Goal: Task Accomplishment & Management: Manage account settings

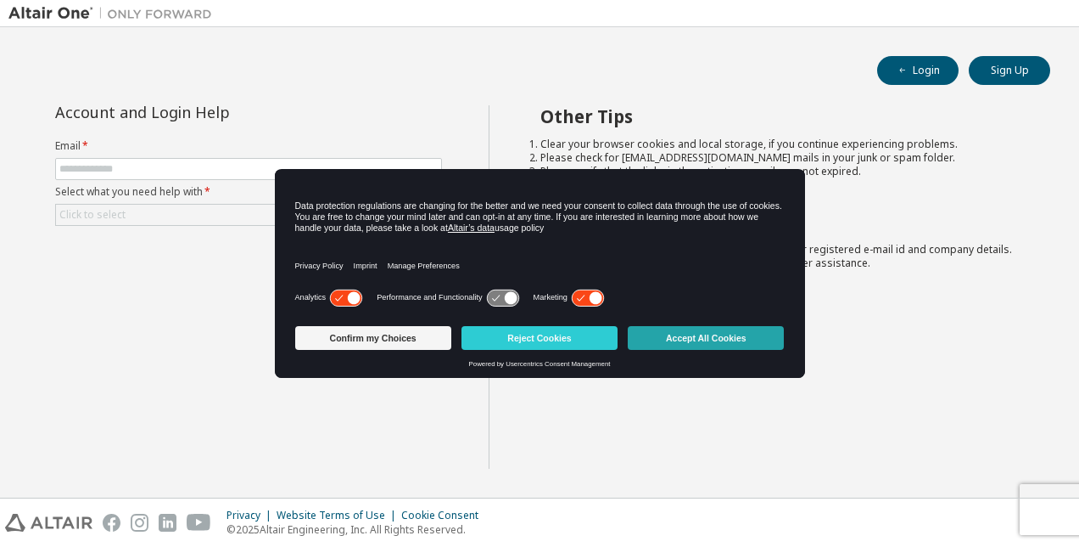
click at [656, 339] on button "Accept All Cookies" at bounding box center [706, 338] width 156 height 24
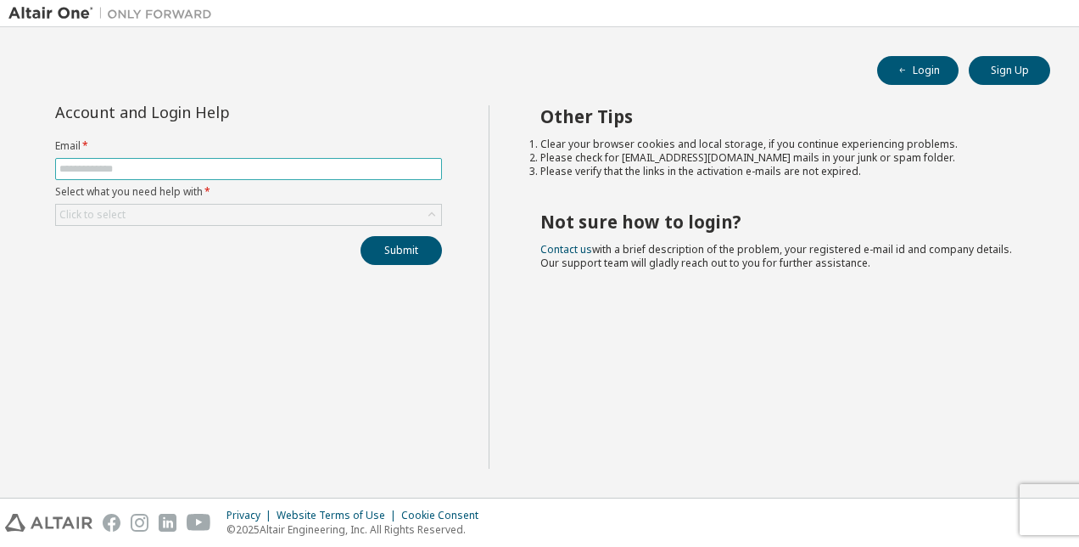
click at [283, 171] on input "text" at bounding box center [248, 169] width 378 height 14
type input "**********"
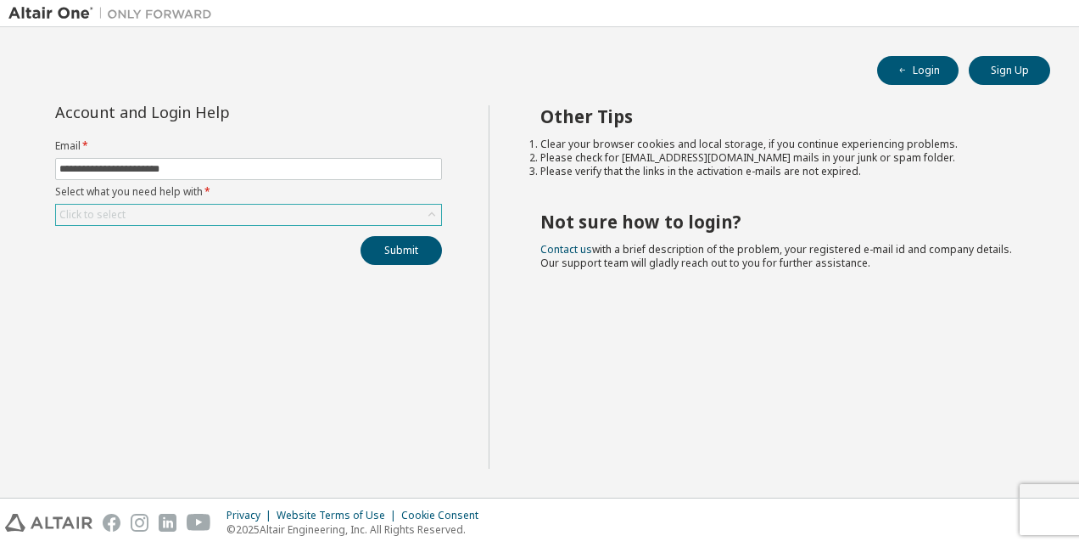
click at [261, 205] on div "Click to select" at bounding box center [248, 215] width 385 height 20
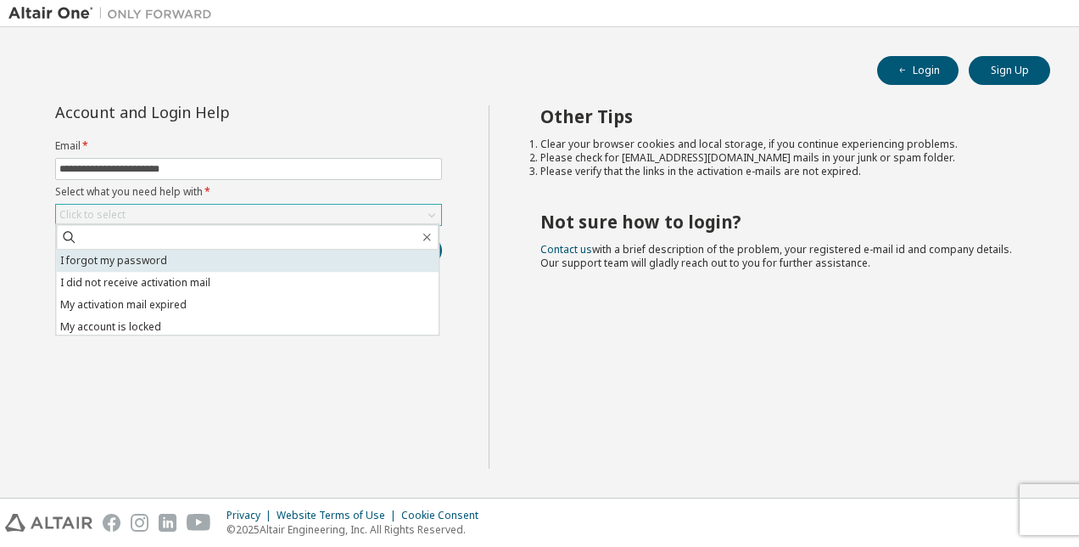
click at [243, 256] on li "I forgot my password" at bounding box center [247, 261] width 383 height 22
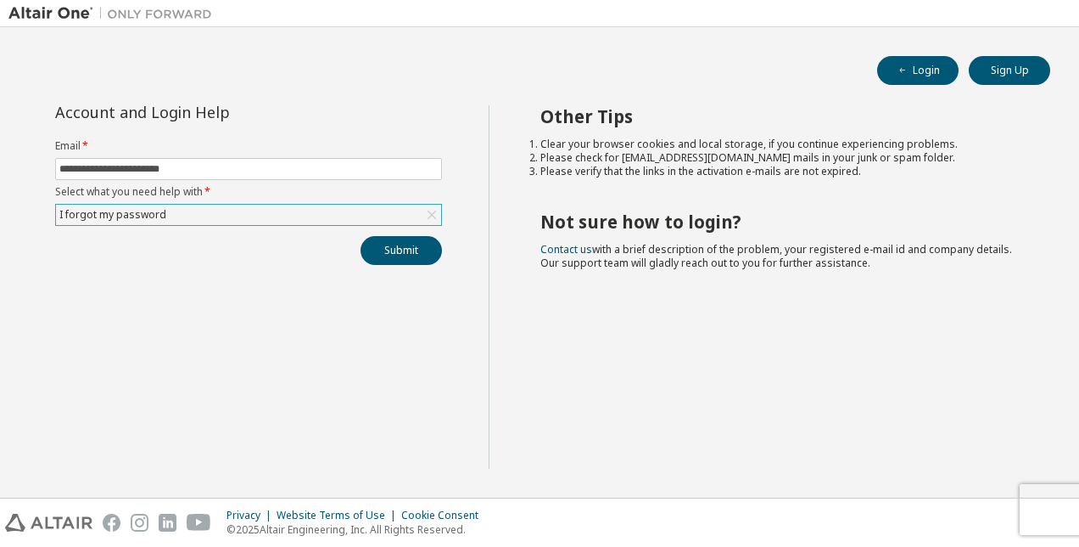
click at [243, 256] on div "Submit" at bounding box center [248, 250] width 387 height 29
click at [384, 246] on button "Submit" at bounding box center [401, 250] width 81 height 29
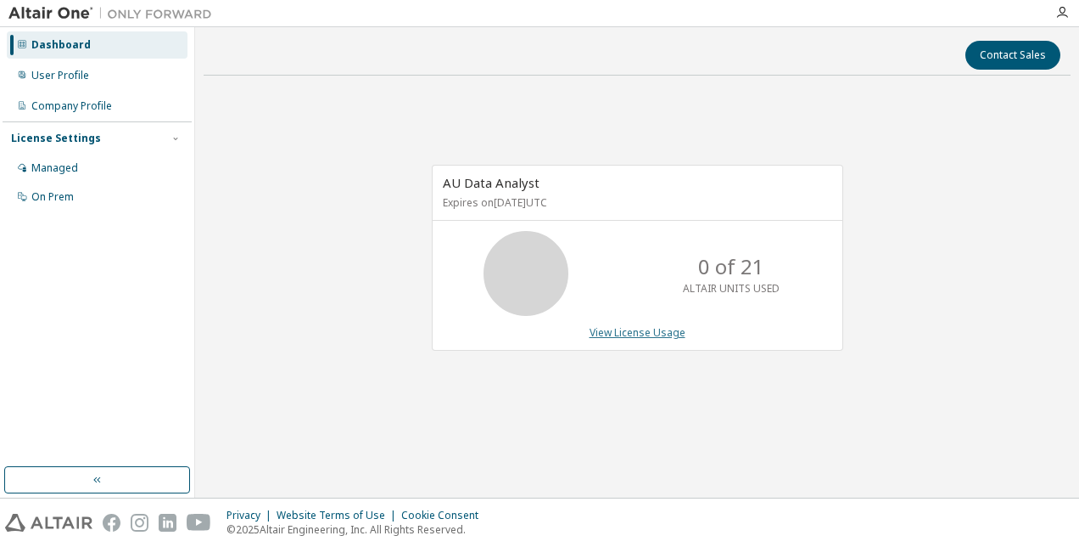
click at [625, 333] on link "View License Usage" at bounding box center [638, 332] width 96 height 14
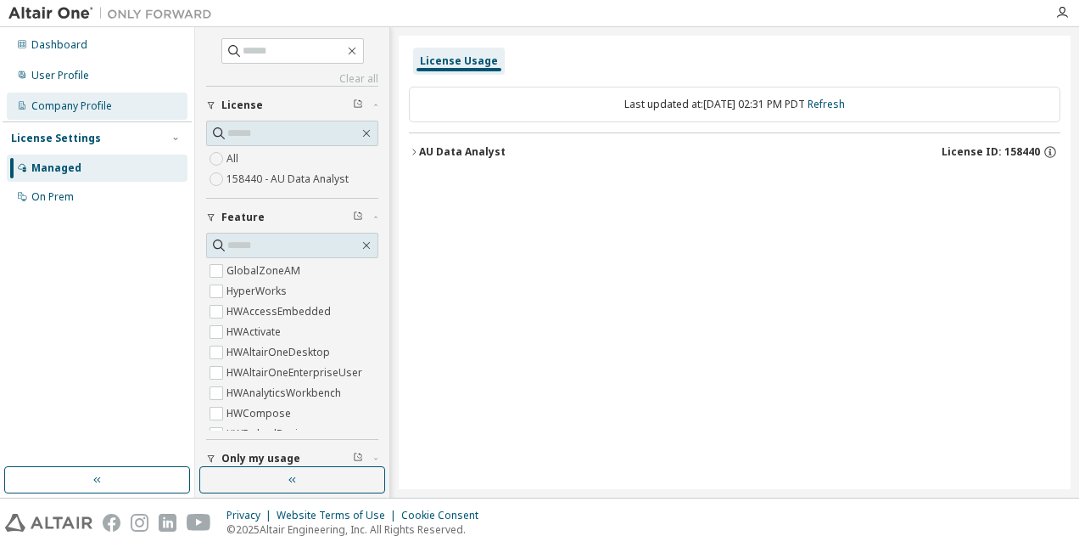
click at [72, 101] on div "Company Profile" at bounding box center [71, 106] width 81 height 14
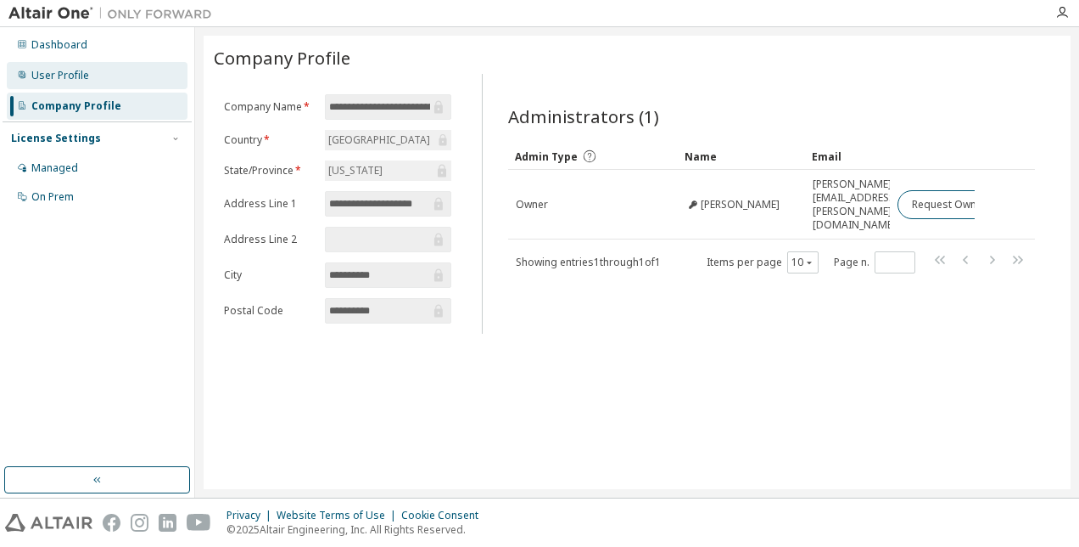
click at [54, 73] on div "User Profile" at bounding box center [60, 76] width 58 height 14
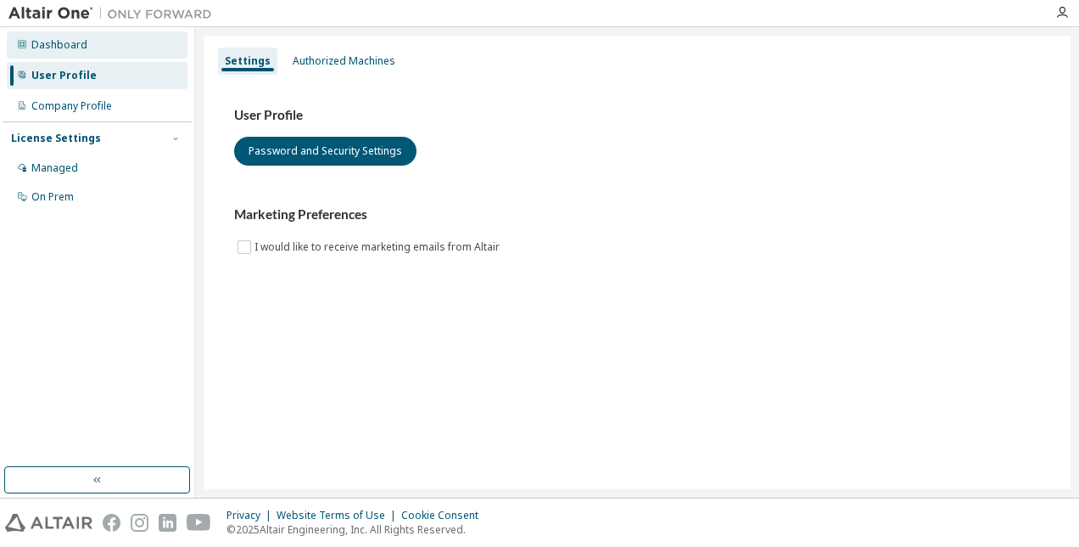
click at [64, 42] on div "Dashboard" at bounding box center [59, 45] width 56 height 14
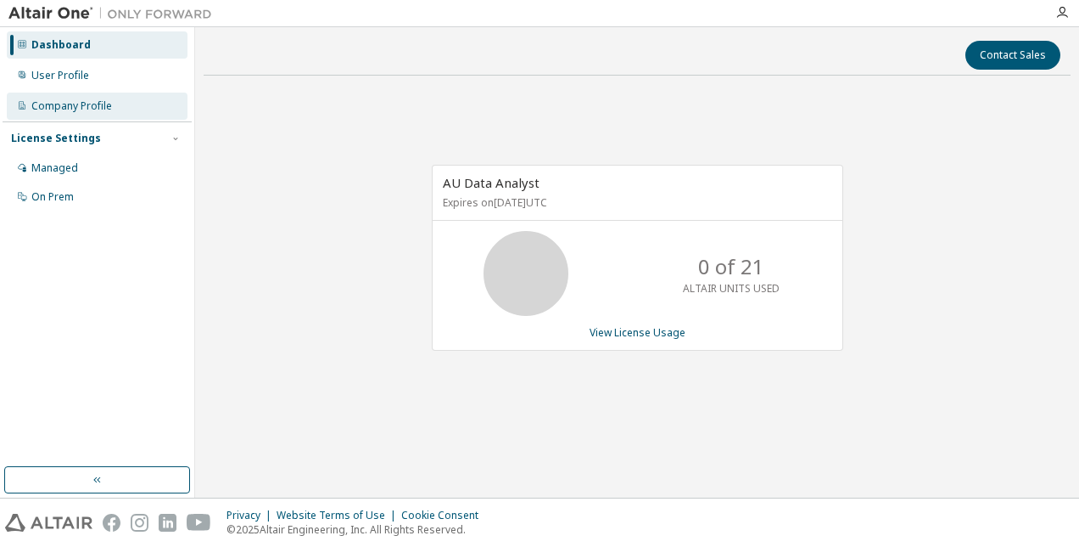
click at [64, 107] on div "Company Profile" at bounding box center [71, 106] width 81 height 14
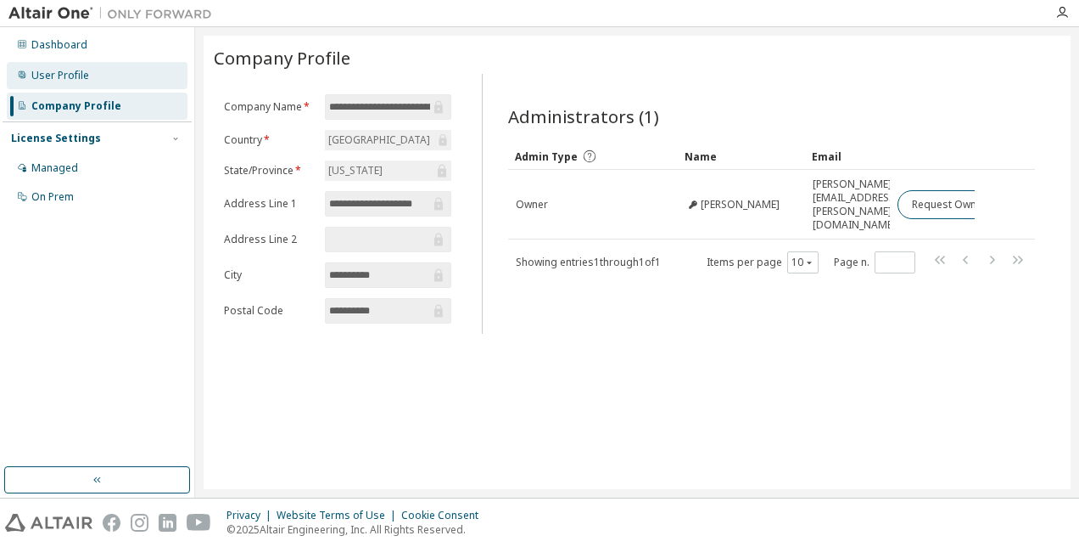
click at [68, 76] on div "User Profile" at bounding box center [60, 76] width 58 height 14
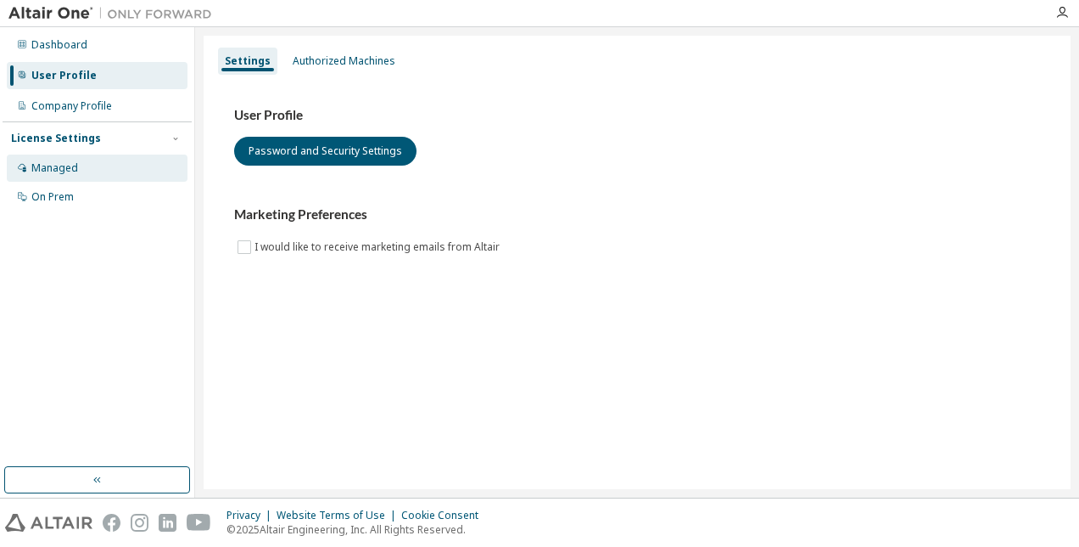
click at [54, 160] on div "Managed" at bounding box center [97, 167] width 181 height 27
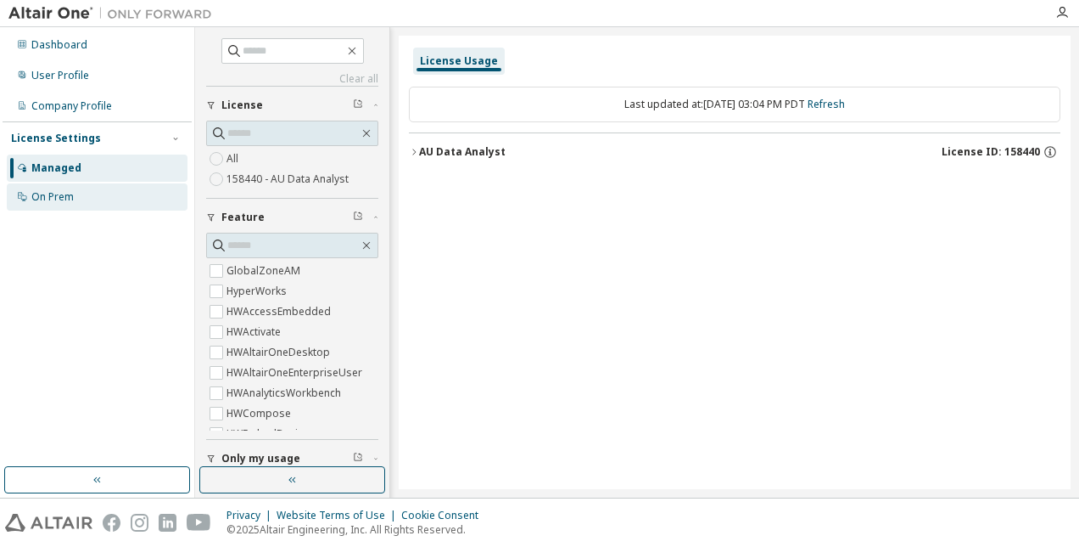
click at [44, 201] on div "On Prem" at bounding box center [52, 197] width 42 height 14
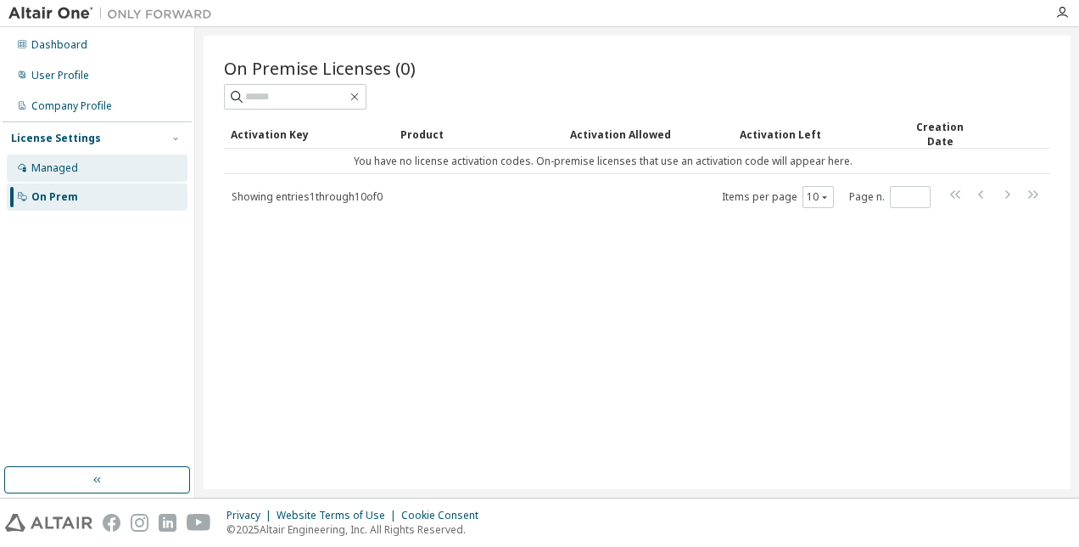
click at [60, 173] on div "Managed" at bounding box center [54, 168] width 47 height 14
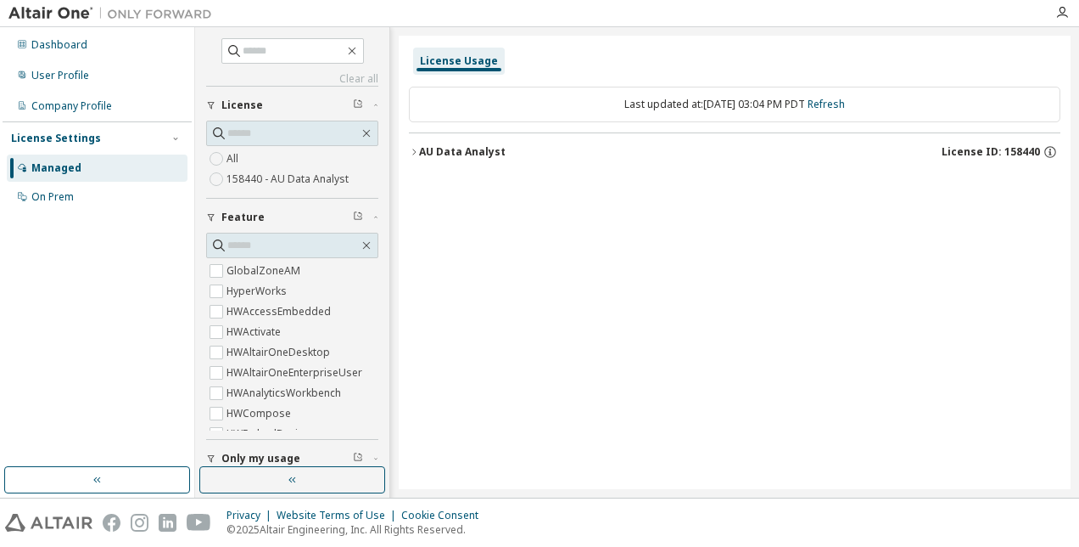
click at [411, 149] on icon "button" at bounding box center [414, 152] width 10 height 10
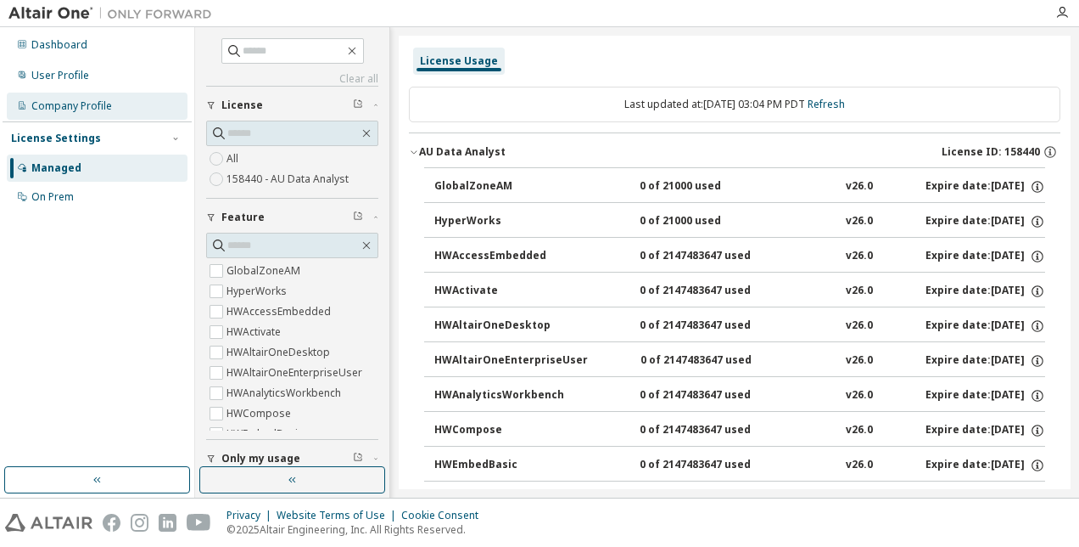
click at [76, 107] on div "Company Profile" at bounding box center [71, 106] width 81 height 14
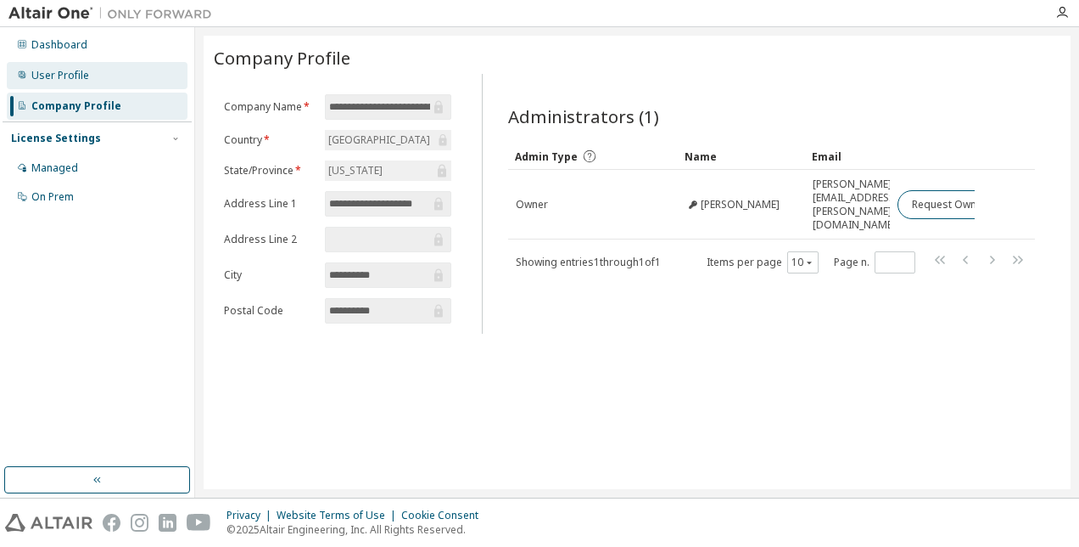
click at [81, 81] on div "User Profile" at bounding box center [60, 76] width 58 height 14
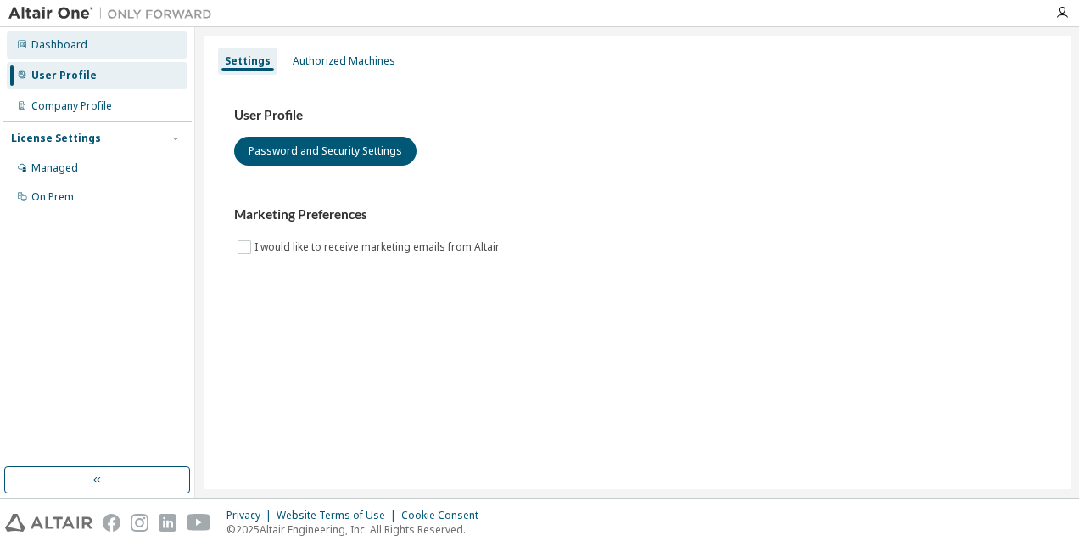
click at [81, 46] on div "Dashboard" at bounding box center [59, 45] width 56 height 14
